Goal: Information Seeking & Learning: Learn about a topic

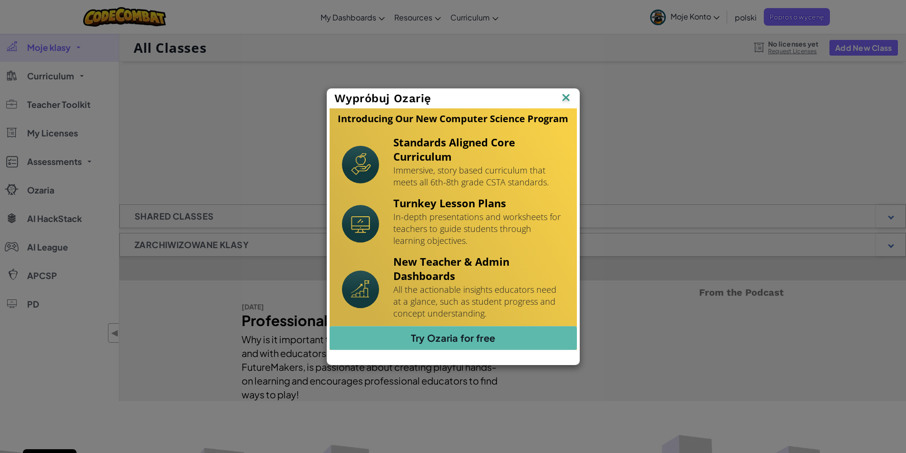
click at [566, 99] on img at bounding box center [566, 98] width 12 height 14
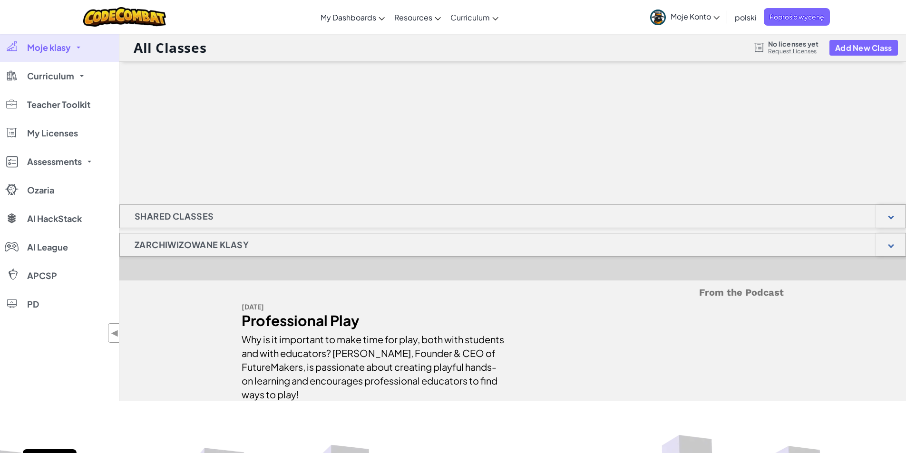
click at [715, 18] on icon at bounding box center [716, 17] width 6 height 3
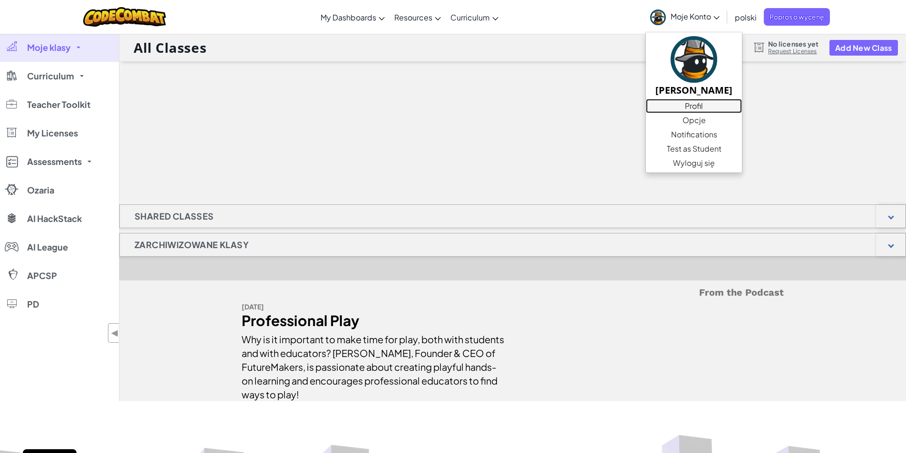
click at [697, 109] on link "Profil" at bounding box center [694, 106] width 96 height 14
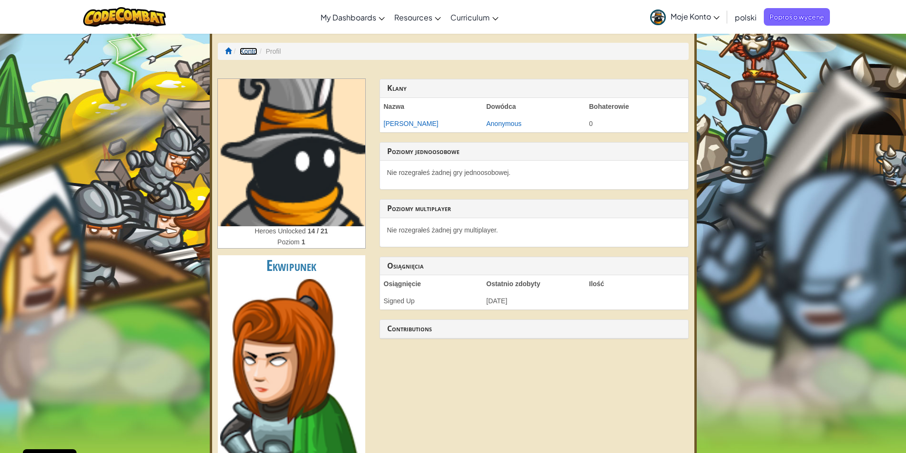
click at [253, 54] on link "Konto" at bounding box center [249, 52] width 18 height 8
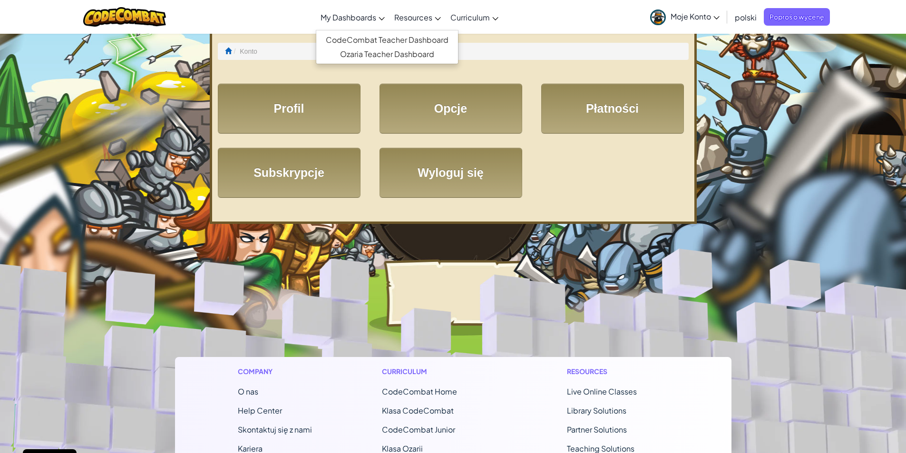
click at [378, 19] on link "My Dashboards" at bounding box center [353, 17] width 74 height 26
click at [712, 19] on span "Moje Konto" at bounding box center [695, 16] width 49 height 10
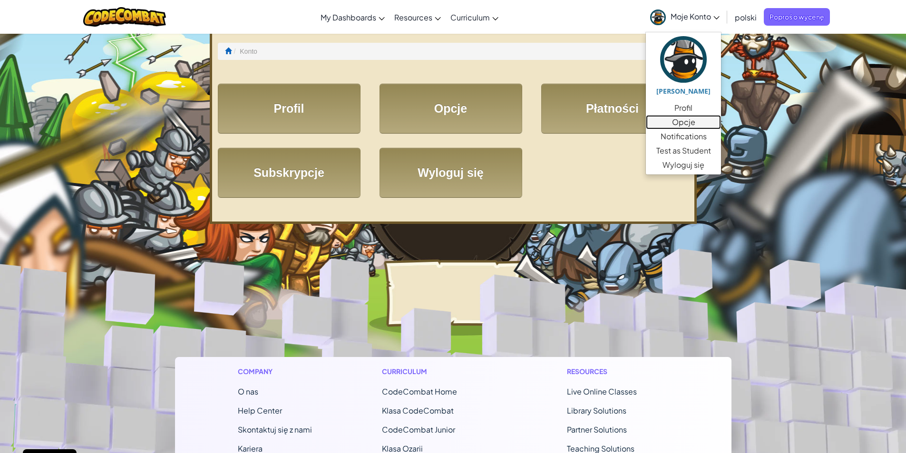
click at [685, 124] on link "Opcje" at bounding box center [683, 122] width 75 height 14
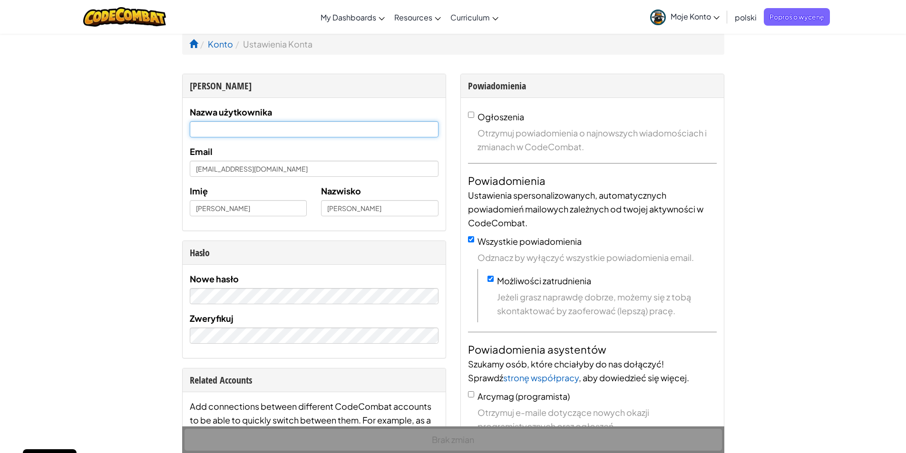
click at [326, 126] on input "text" at bounding box center [314, 129] width 249 height 16
click at [410, 75] on div "[PERSON_NAME]" at bounding box center [314, 86] width 263 height 24
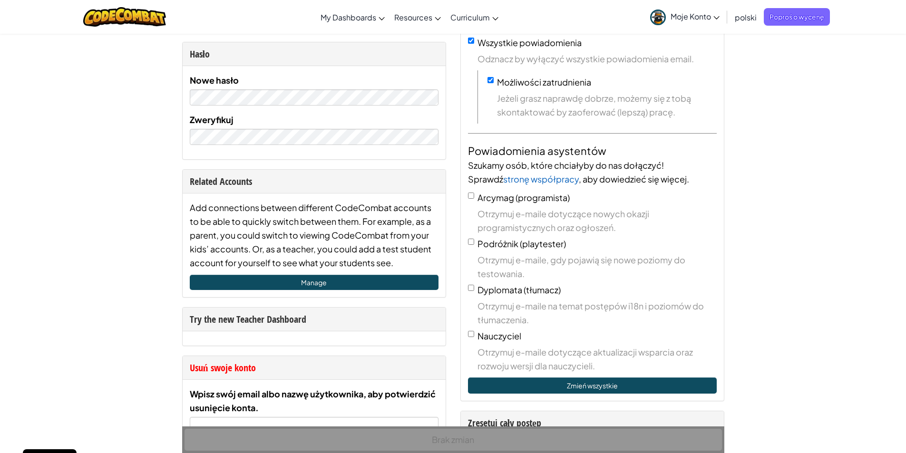
scroll to position [190, 0]
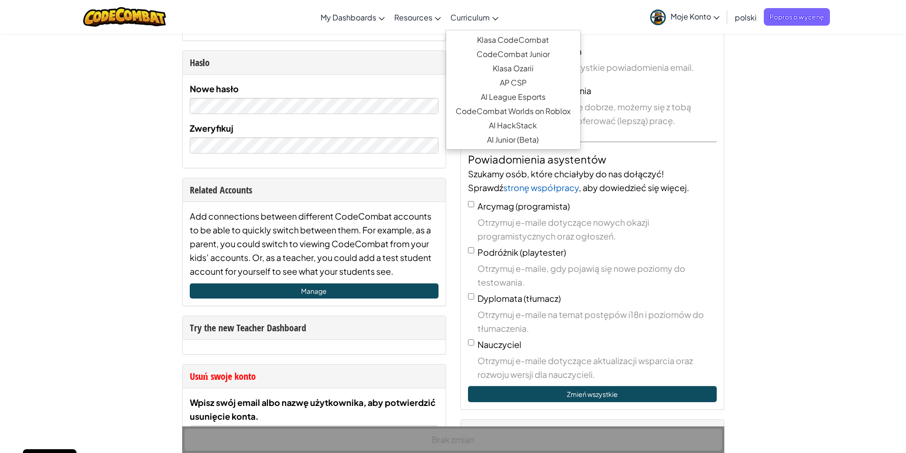
click at [493, 17] on icon at bounding box center [495, 18] width 6 height 3
click at [510, 41] on link "Klasa CodeCombat" at bounding box center [513, 40] width 134 height 14
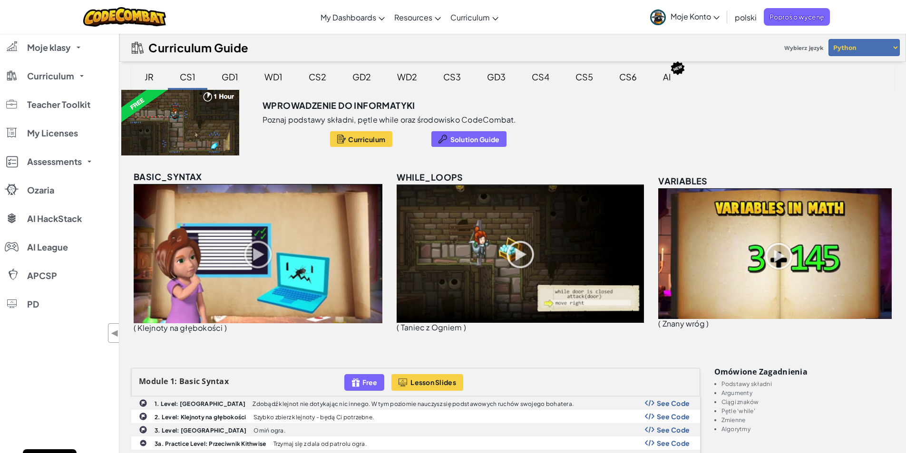
click at [150, 77] on div "JR" at bounding box center [149, 77] width 28 height 22
click at [185, 75] on div "CS1" at bounding box center [187, 77] width 35 height 22
click at [237, 77] on div "GD1" at bounding box center [230, 77] width 36 height 22
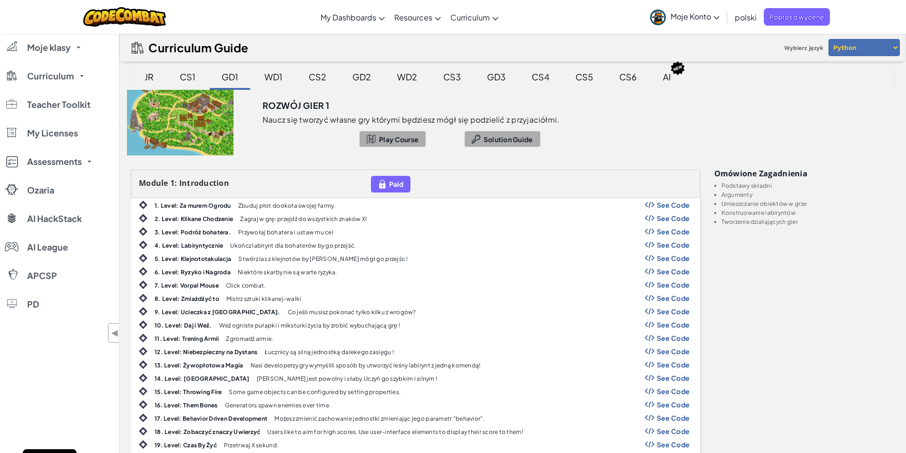
click at [149, 77] on div "JR" at bounding box center [149, 77] width 28 height 22
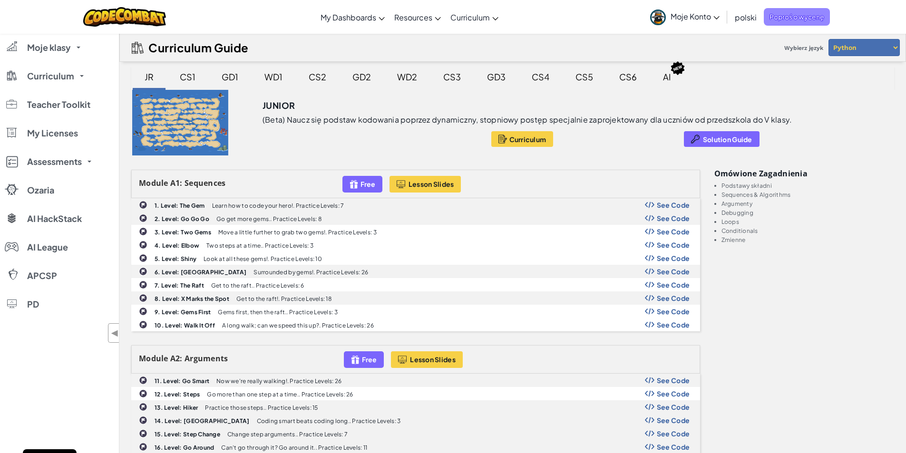
click at [778, 16] on span "Poproś o wycenę" at bounding box center [797, 17] width 66 height 18
